Goal: Transaction & Acquisition: Purchase product/service

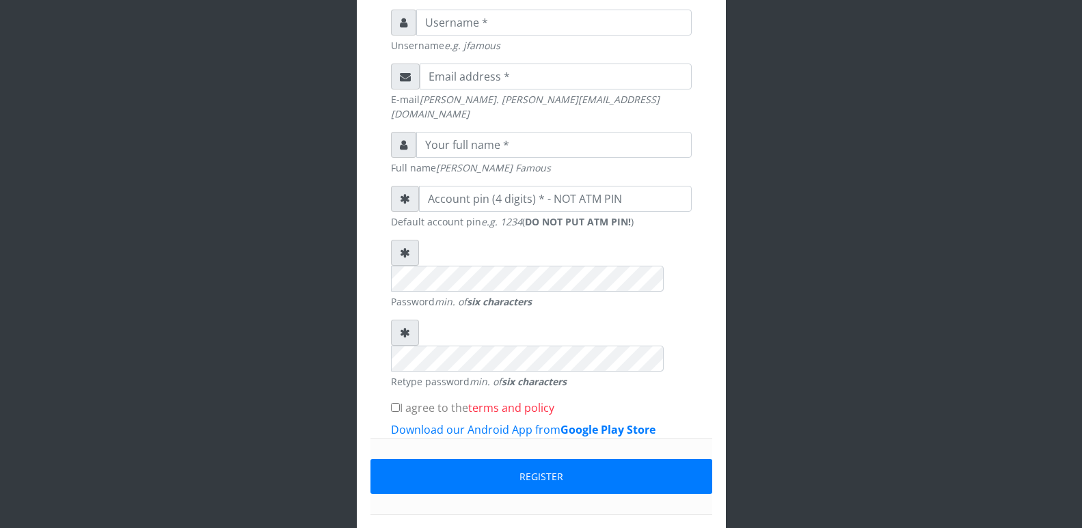
scroll to position [369, 0]
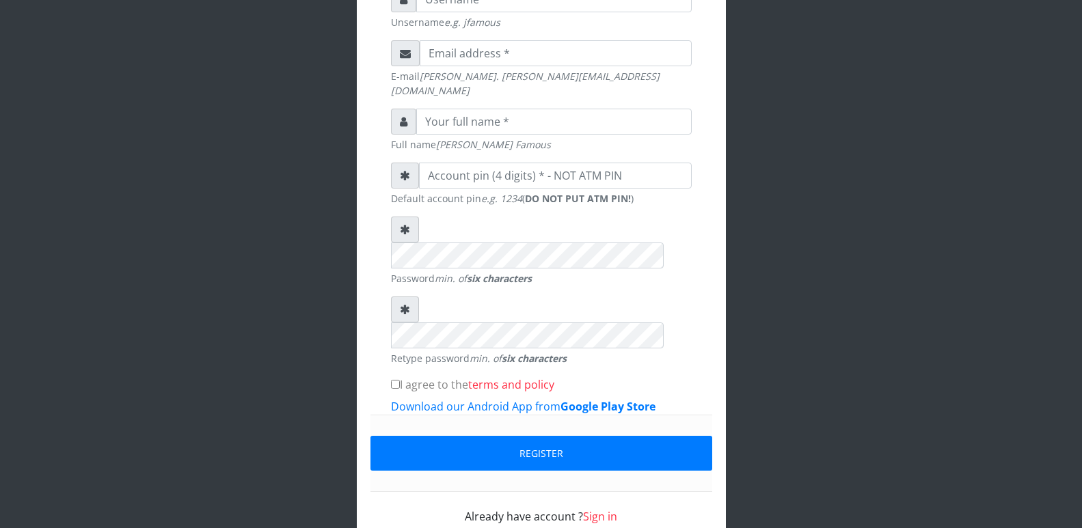
click at [608, 508] on link "Sign in" at bounding box center [600, 516] width 34 height 15
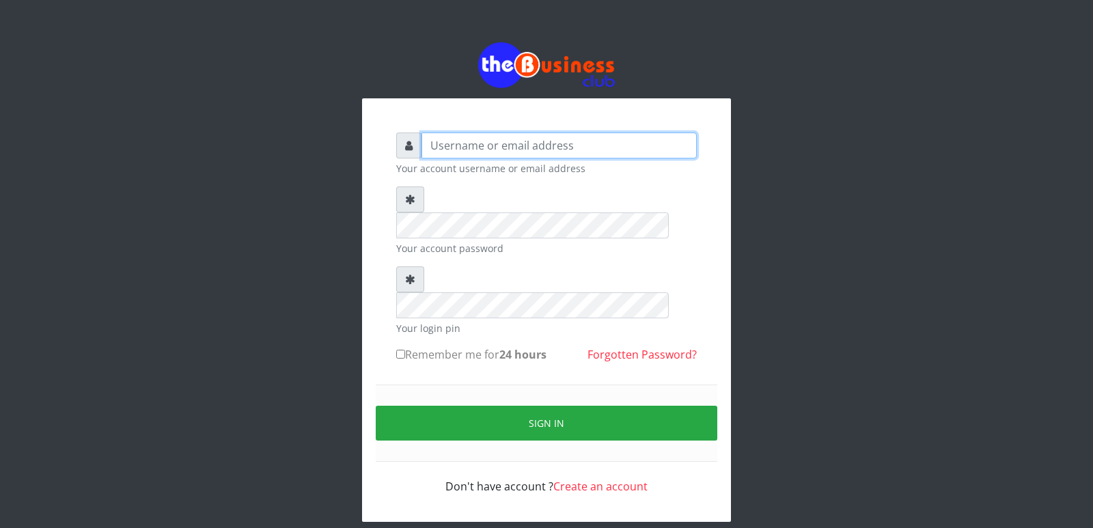
click at [559, 144] on input "text" at bounding box center [559, 146] width 275 height 26
type input "[EMAIL_ADDRESS][DOMAIN_NAME]"
click at [401, 350] on input "Remember me for 24 hours" at bounding box center [400, 354] width 9 height 9
checkbox input "true"
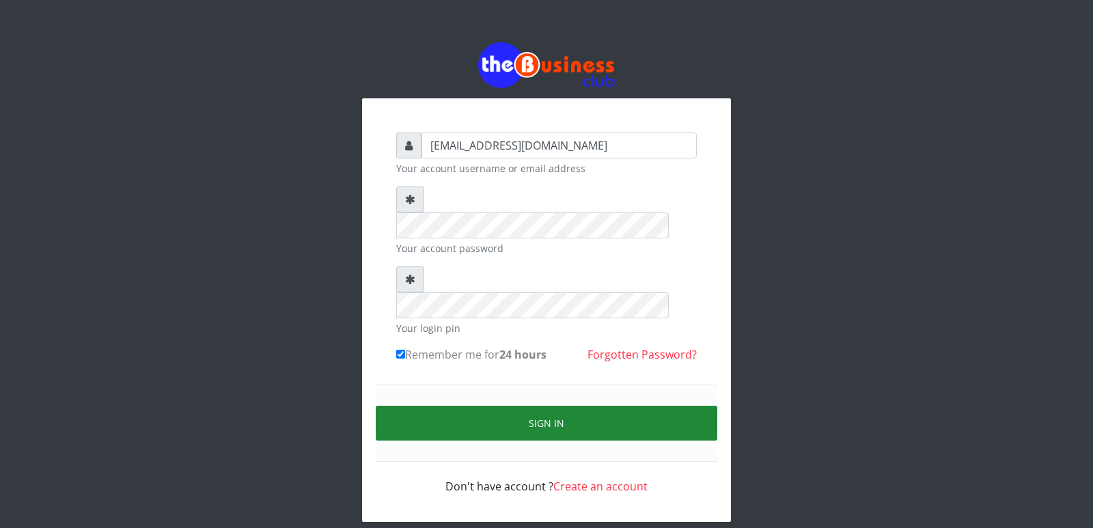
click at [535, 406] on button "Sign in" at bounding box center [547, 423] width 342 height 35
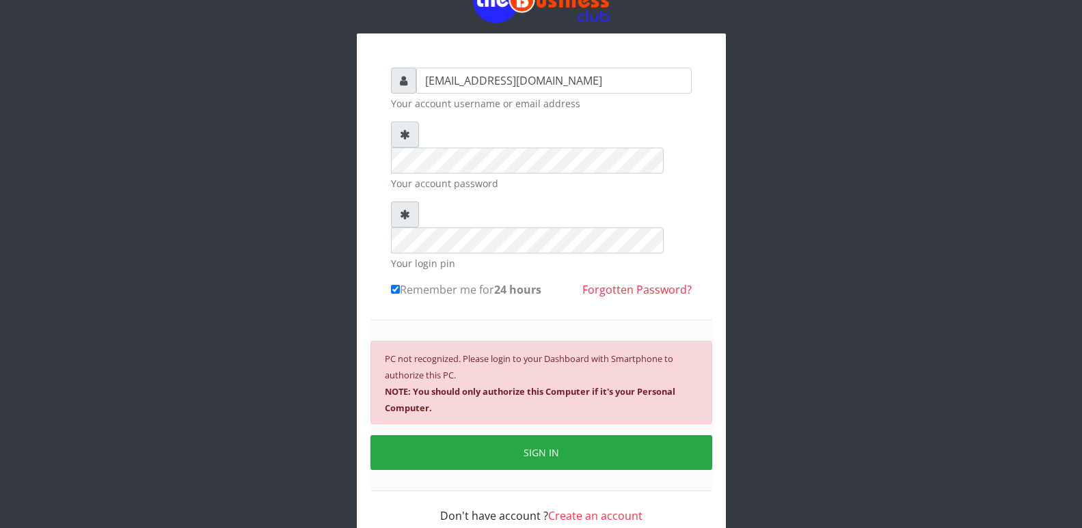
scroll to position [68, 0]
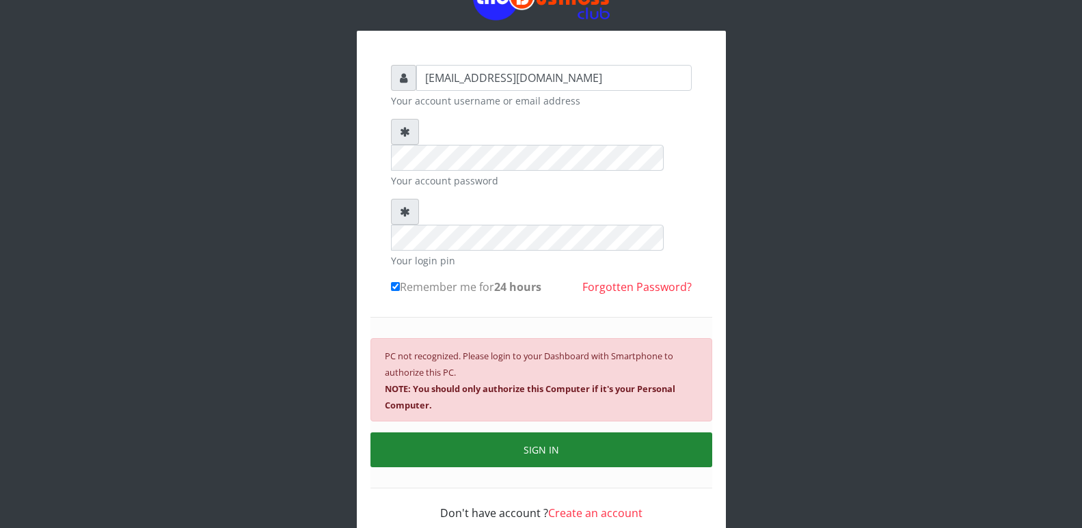
click at [569, 433] on button "SIGN IN" at bounding box center [541, 450] width 342 height 35
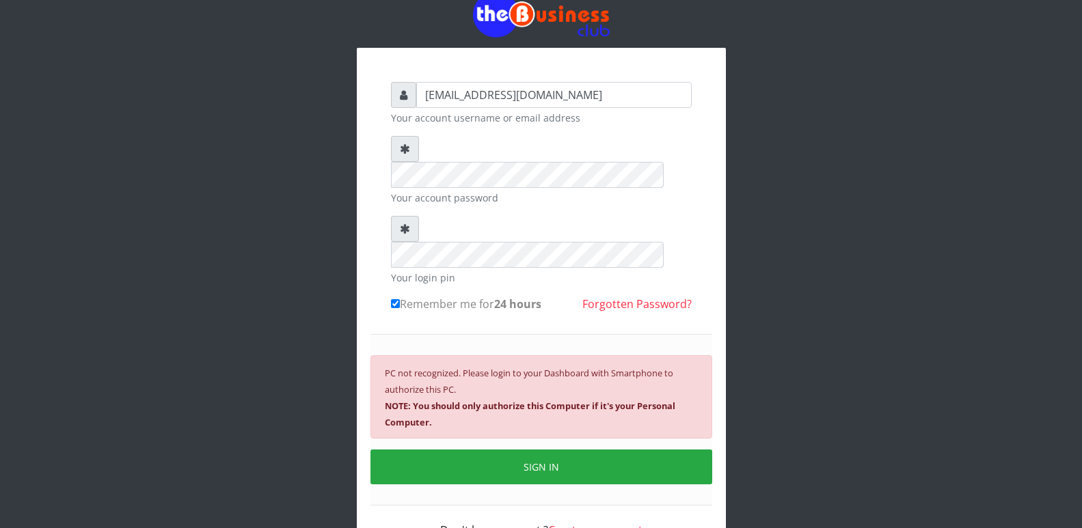
scroll to position [79, 0]
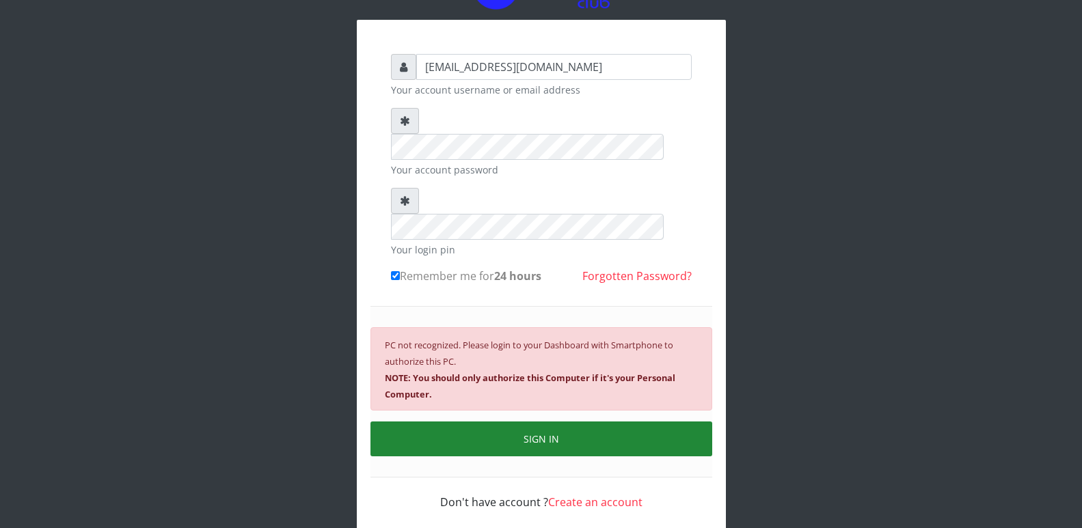
click at [559, 422] on button "SIGN IN" at bounding box center [541, 439] width 342 height 35
click at [549, 422] on button "SIGN IN" at bounding box center [541, 439] width 342 height 35
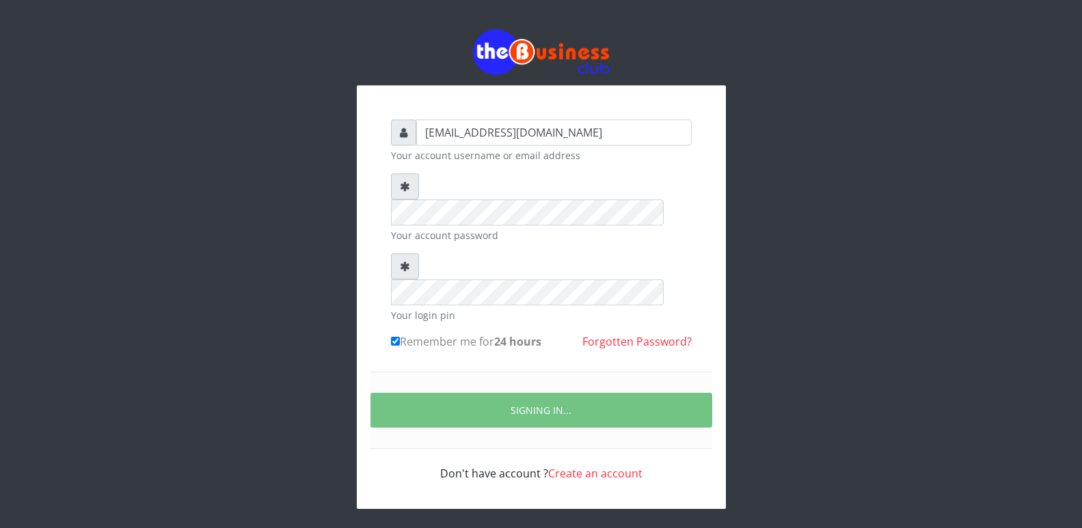
scroll to position [0, 0]
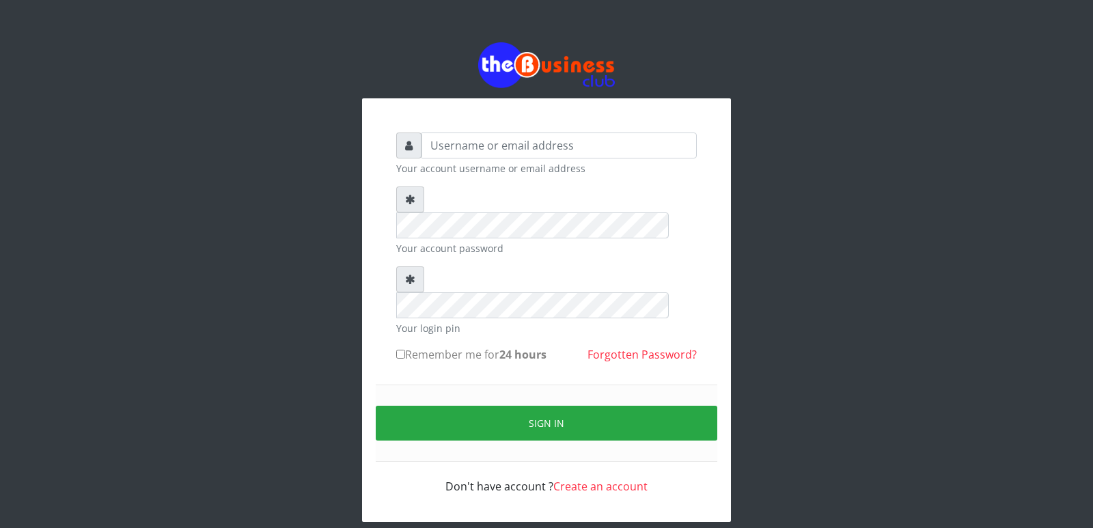
click at [832, 215] on div "Your account username or email address Your account password Your login pin Rem…" at bounding box center [546, 282] width 779 height 564
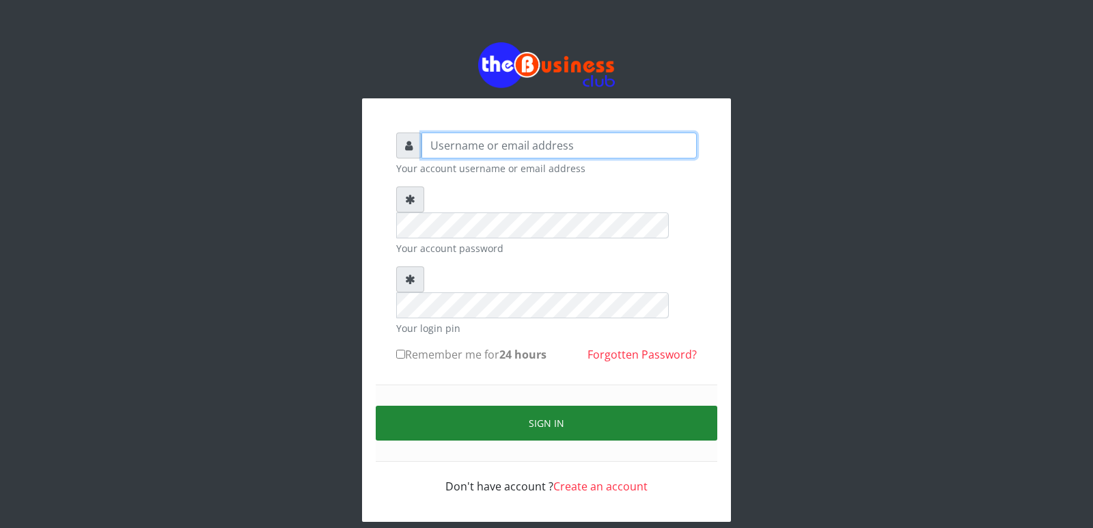
type input "cherpher"
click at [611, 406] on button "Sign in" at bounding box center [547, 423] width 342 height 35
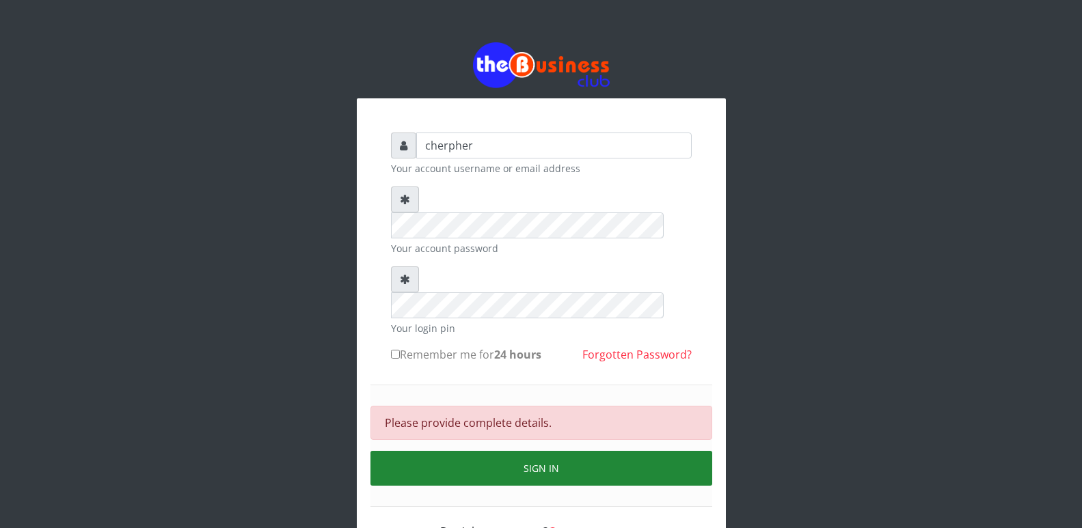
click at [551, 451] on button "Sign in" at bounding box center [541, 468] width 342 height 35
click at [537, 451] on button "SIGN IN" at bounding box center [541, 468] width 342 height 35
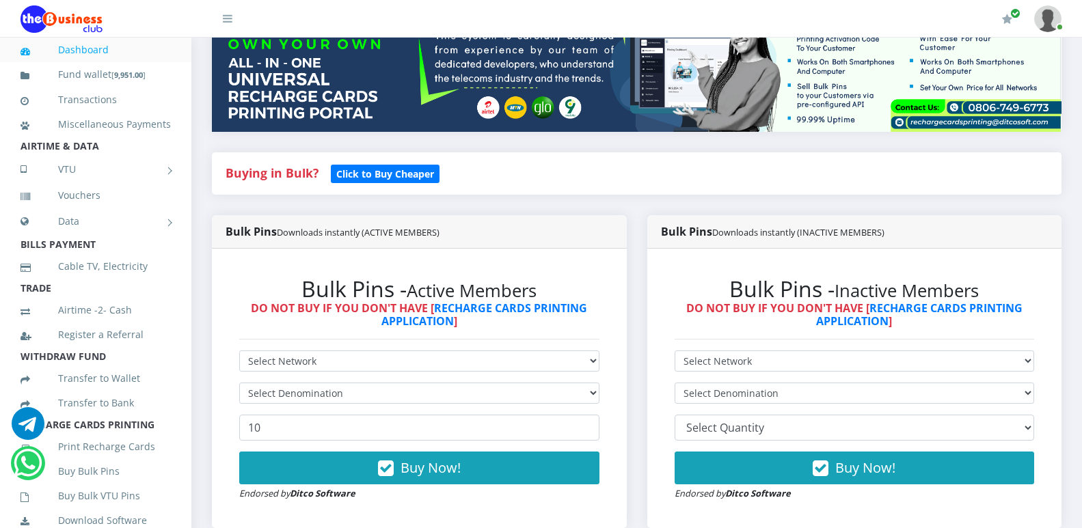
scroll to position [264, 0]
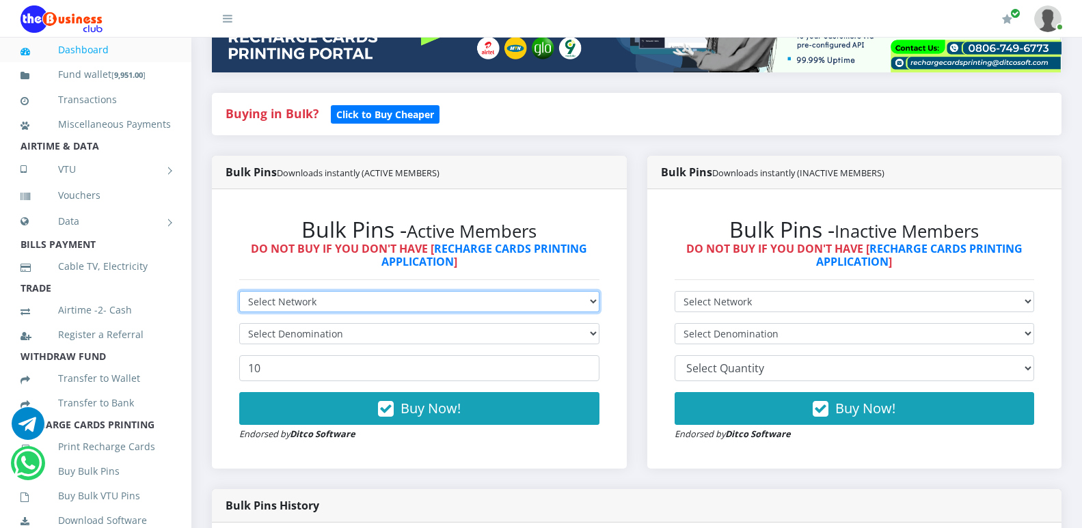
click at [586, 301] on select "Select Network MTN Globacom 9Mobile Airtel" at bounding box center [419, 301] width 360 height 21
select select "MTN"
click at [239, 291] on select "Select Network MTN Globacom 9Mobile Airtel" at bounding box center [419, 301] width 360 height 21
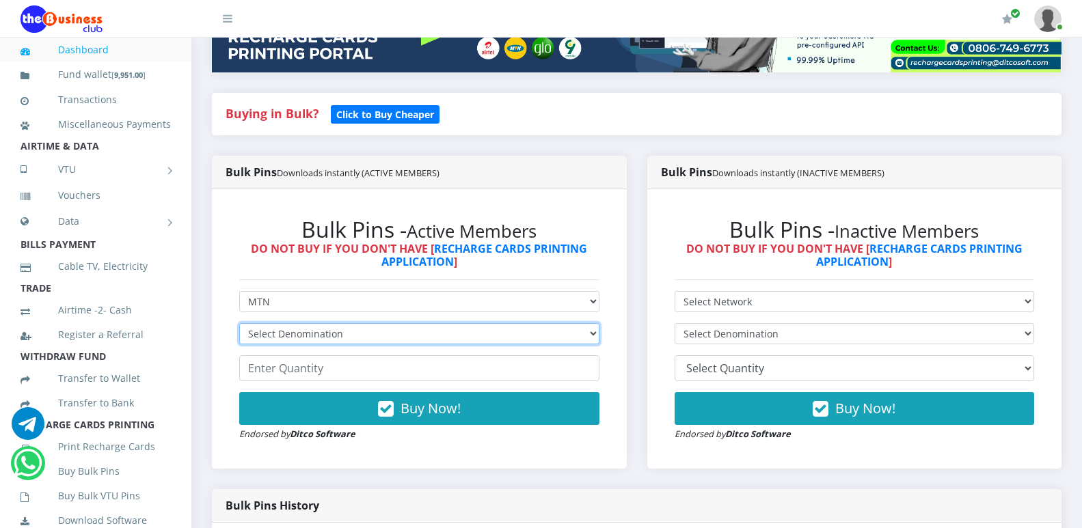
click at [579, 334] on select "Select Denomination MTN NGN100 - ₦96.94 MTN NGN200 - ₦193.88 MTN NGN400 - ₦387.…" at bounding box center [419, 333] width 360 height 21
select select "96.94-100"
click at [239, 323] on select "Select Denomination MTN NGN100 - ₦96.94 MTN NGN200 - ₦193.88 MTN NGN400 - ₦387.…" at bounding box center [419, 333] width 360 height 21
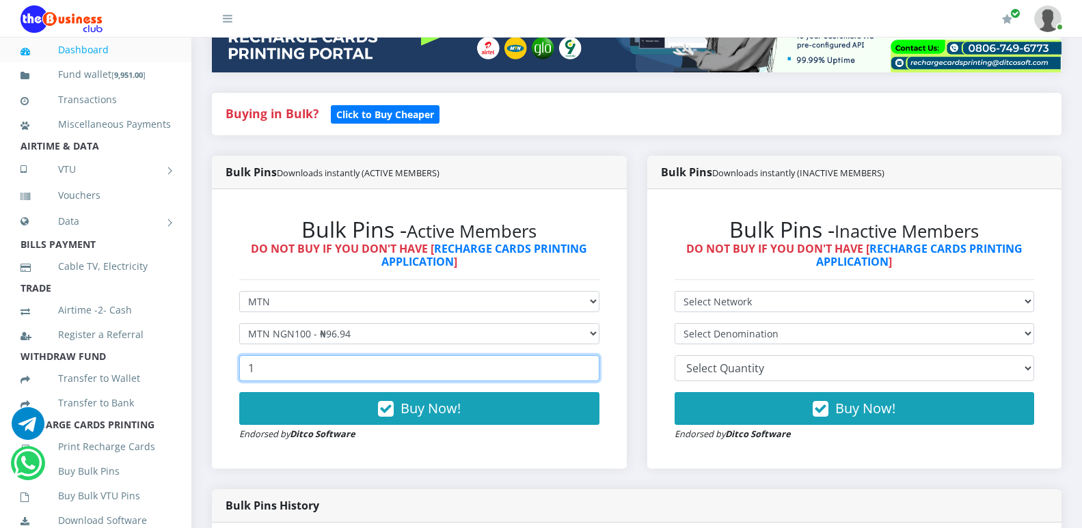
type input "1"
click at [582, 364] on input "1" at bounding box center [419, 368] width 360 height 26
type input "30"
drag, startPoint x: 629, startPoint y: 362, endPoint x: 629, endPoint y: 321, distance: 41.0
click at [629, 321] on div "Bulk Pins Downloads instantly (ACTIVE MEMBERS) Bulk Pins - Active Members DO NO…" at bounding box center [419, 323] width 435 height 334
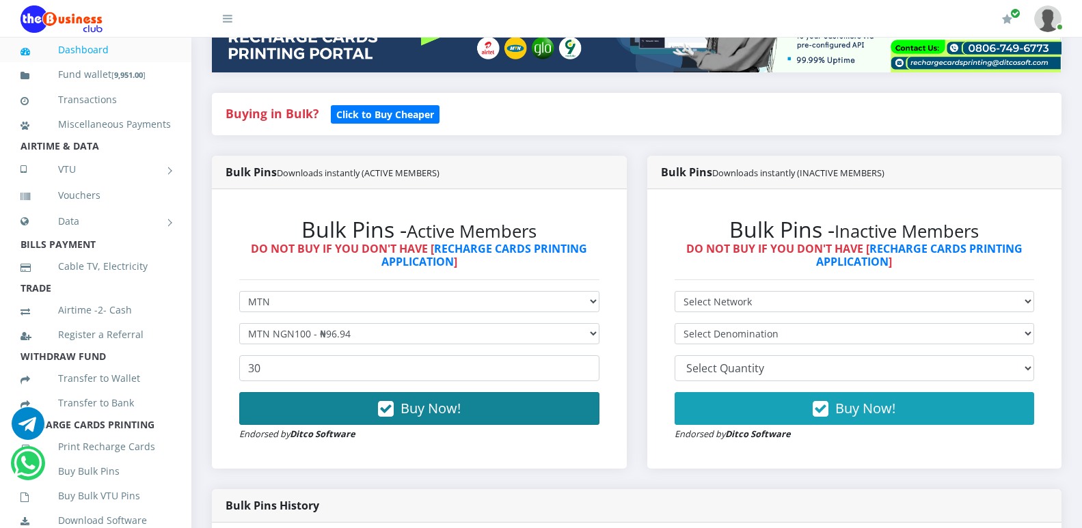
click at [461, 405] on button "Buy Now!" at bounding box center [419, 408] width 360 height 33
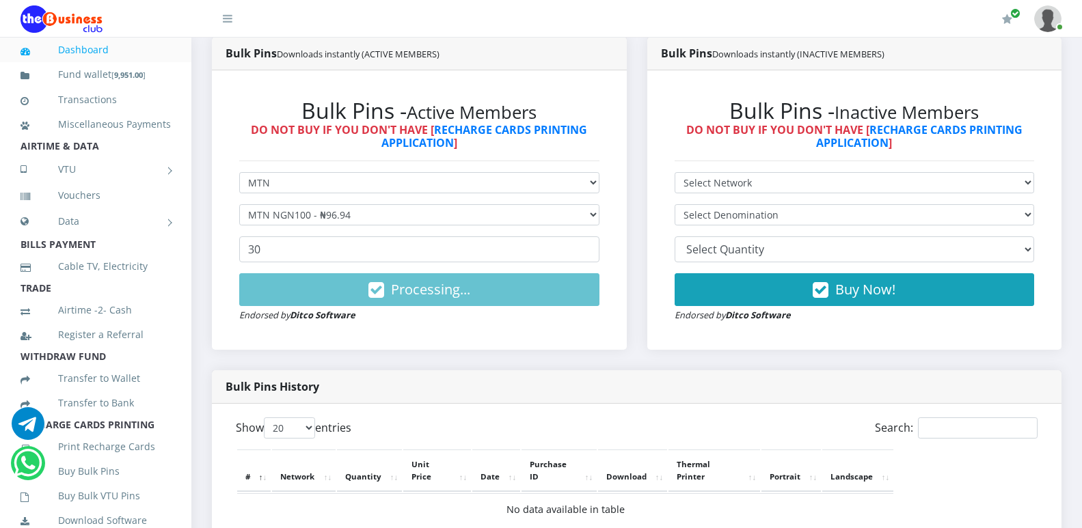
scroll to position [390, 0]
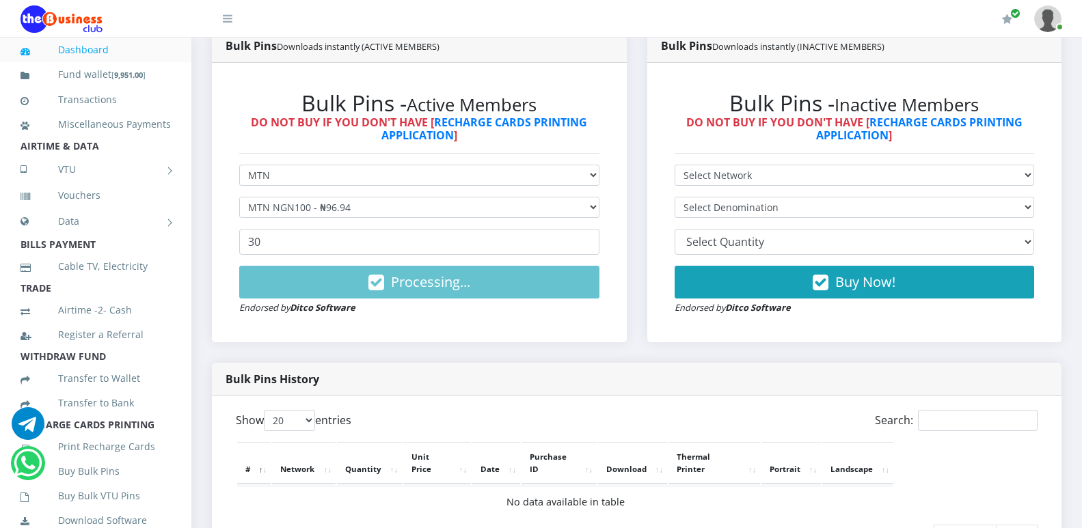
click at [700, 515] on td "No data available in table" at bounding box center [565, 502] width 656 height 32
click at [527, 18] on div "My Profile Settings Logout" at bounding box center [661, 19] width 802 height 38
